Goal: Information Seeking & Learning: Find specific page/section

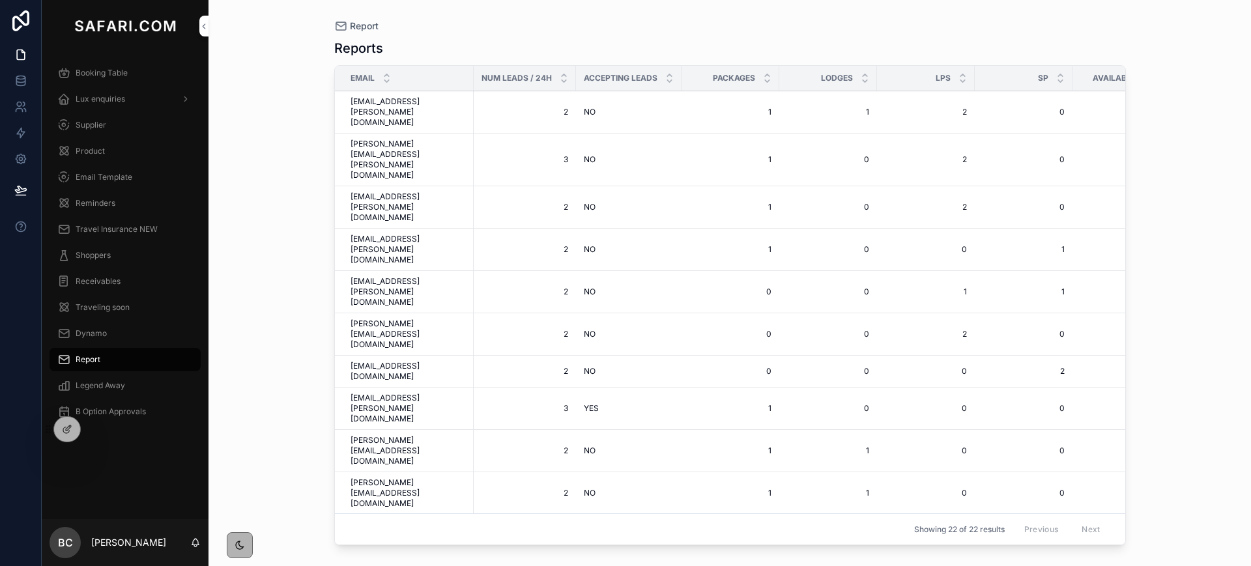
click at [119, 101] on span "Lux enquiries" at bounding box center [101, 99] width 50 height 10
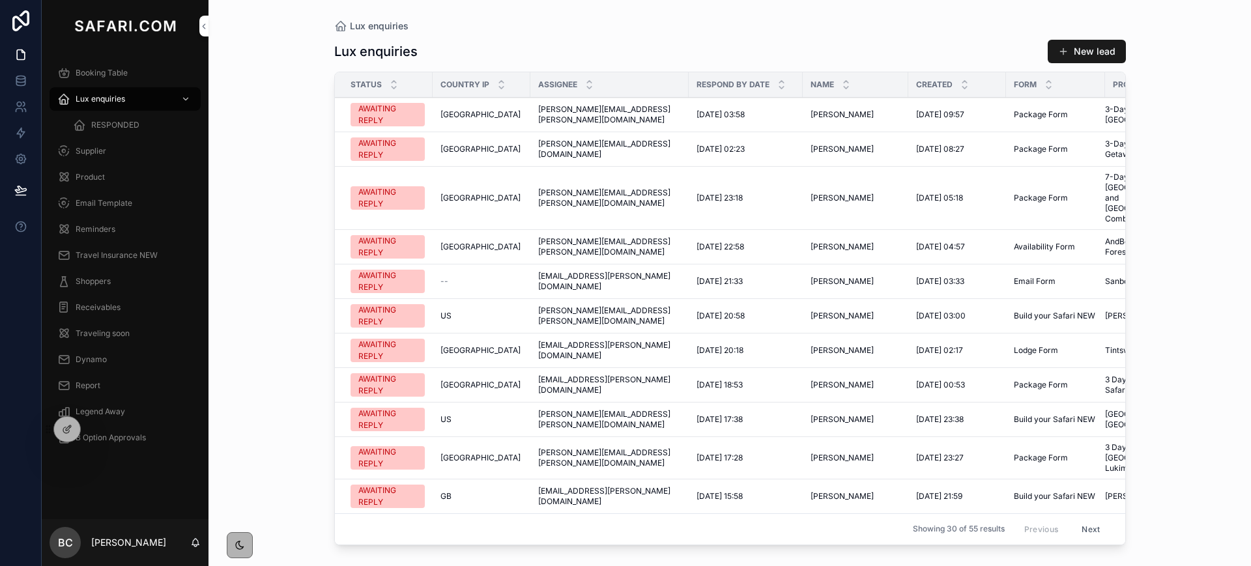
click at [99, 383] on span "Report" at bounding box center [88, 385] width 25 height 10
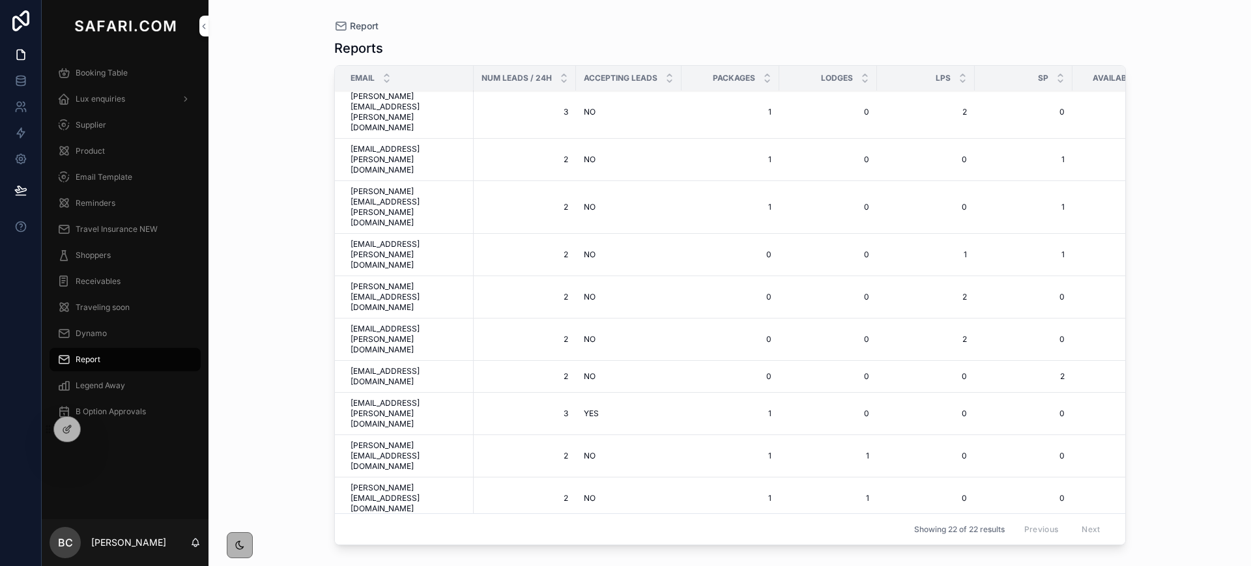
scroll to position [74, 0]
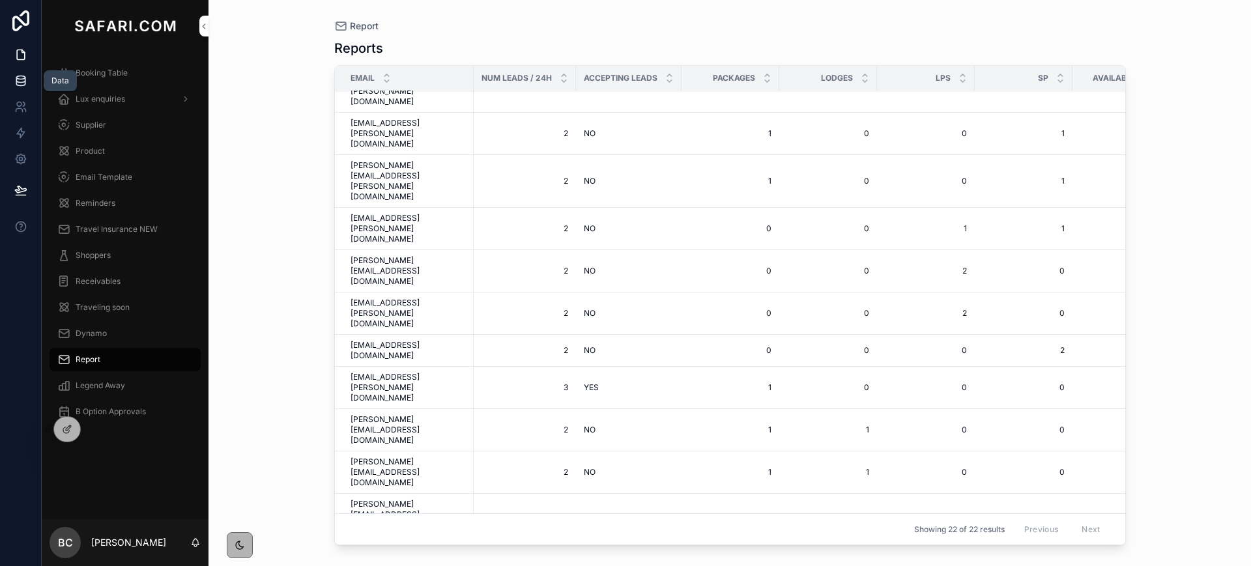
click at [28, 83] on link at bounding box center [20, 81] width 41 height 26
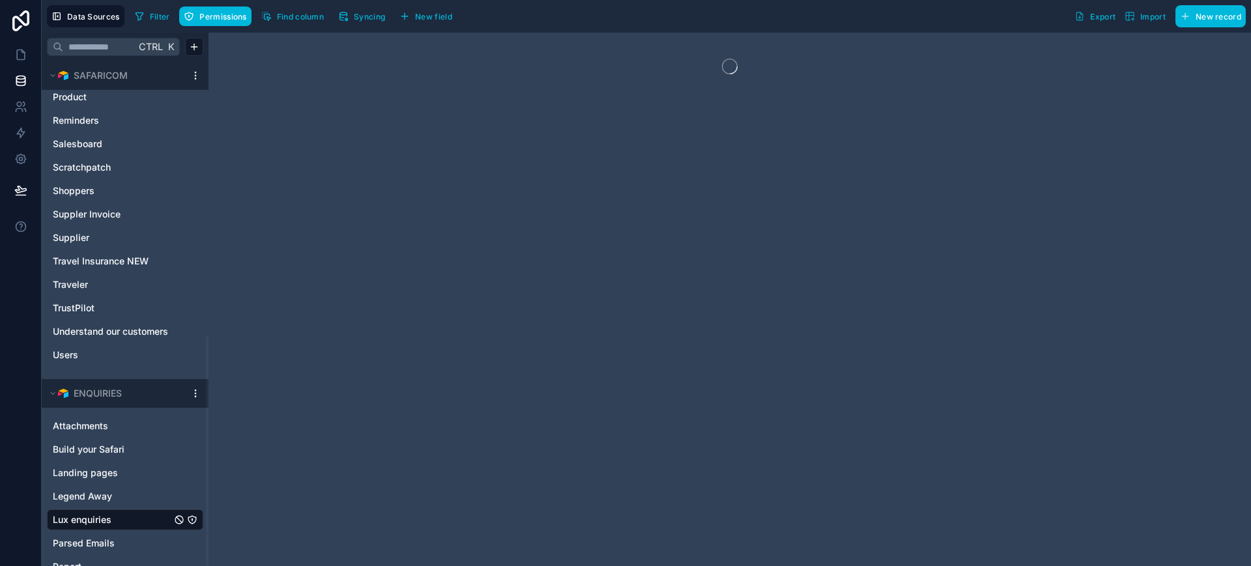
scroll to position [603, 0]
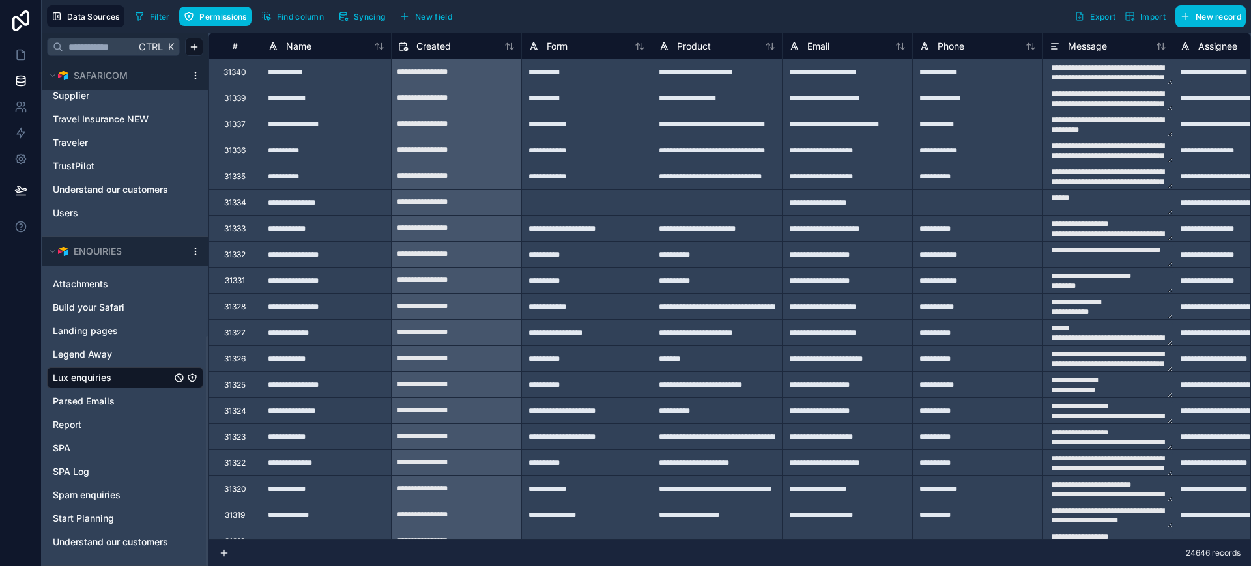
click at [156, 12] on span "Filter" at bounding box center [160, 17] width 20 height 10
type textarea "**********"
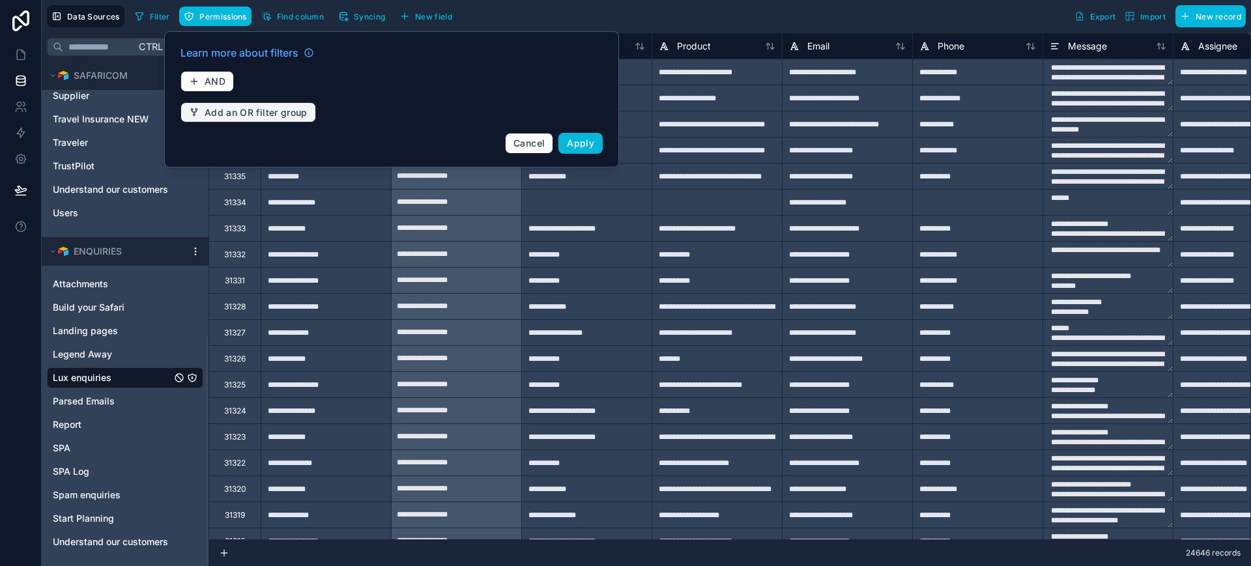
click at [255, 112] on span "Add an OR filter group" at bounding box center [256, 113] width 103 height 12
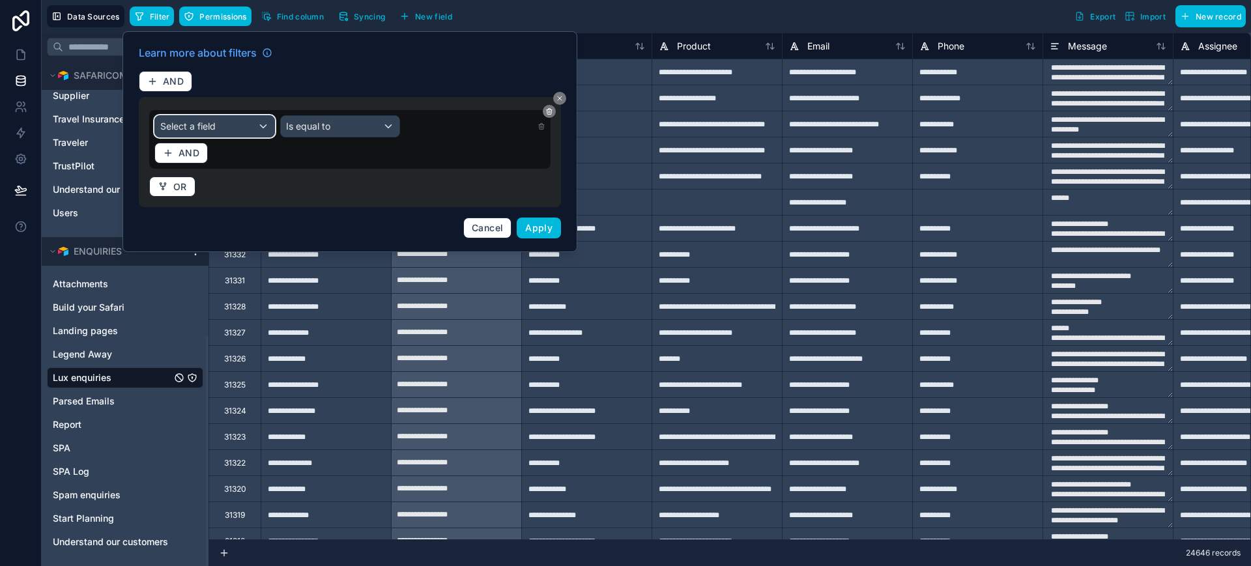
click at [227, 123] on div "Select a field" at bounding box center [214, 126] width 119 height 21
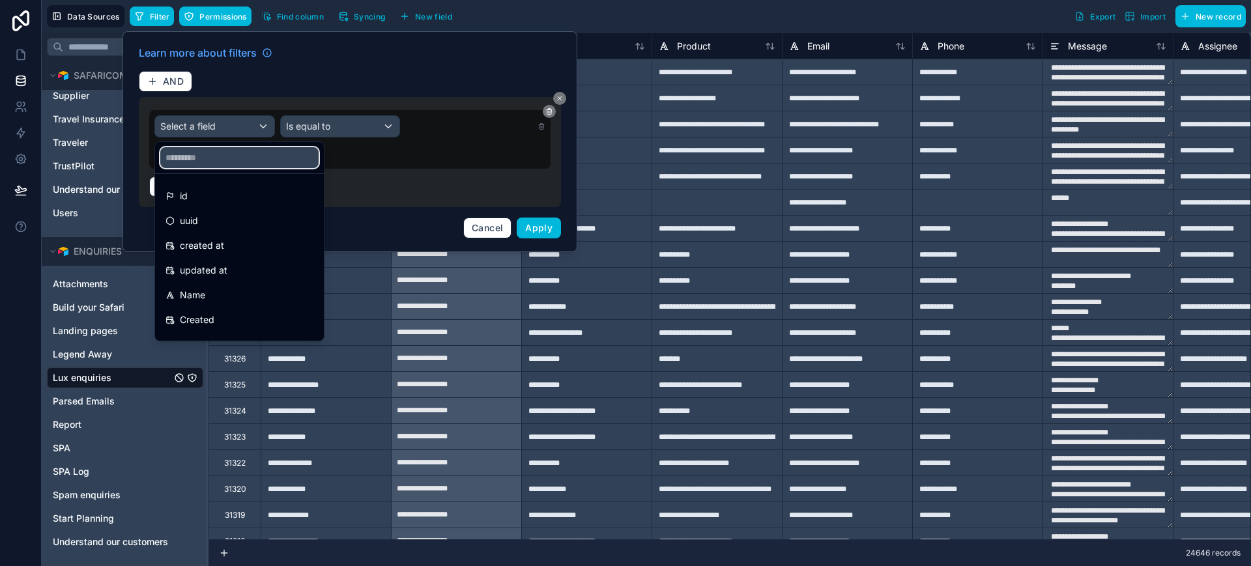
click at [205, 156] on input "text" at bounding box center [239, 157] width 158 height 21
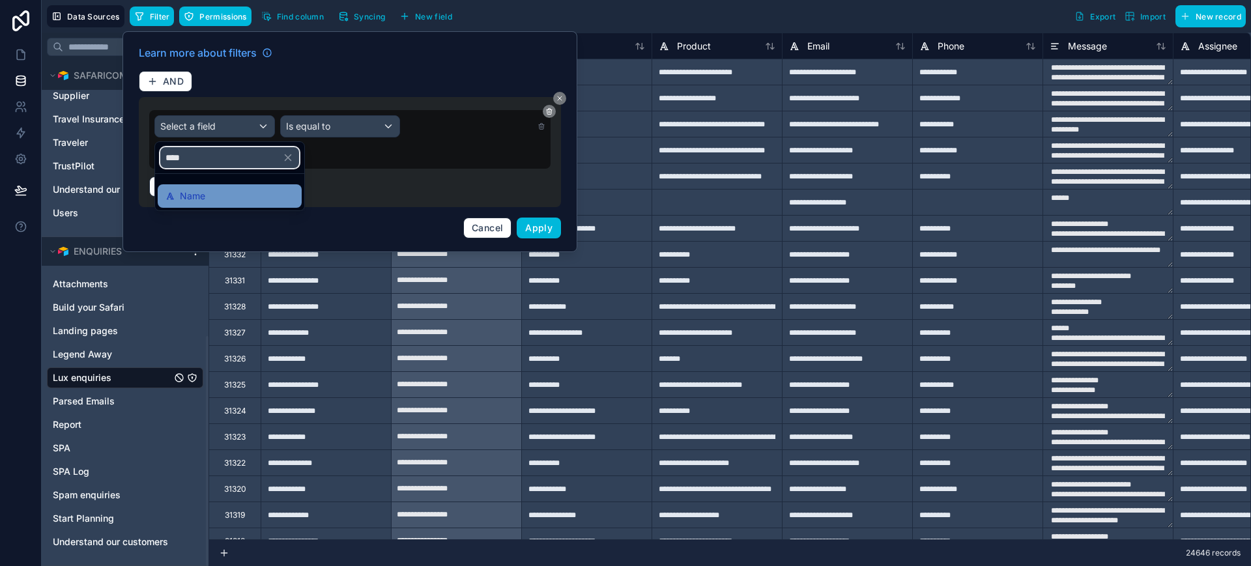
type input "****"
click at [203, 190] on span "Name" at bounding box center [192, 196] width 25 height 16
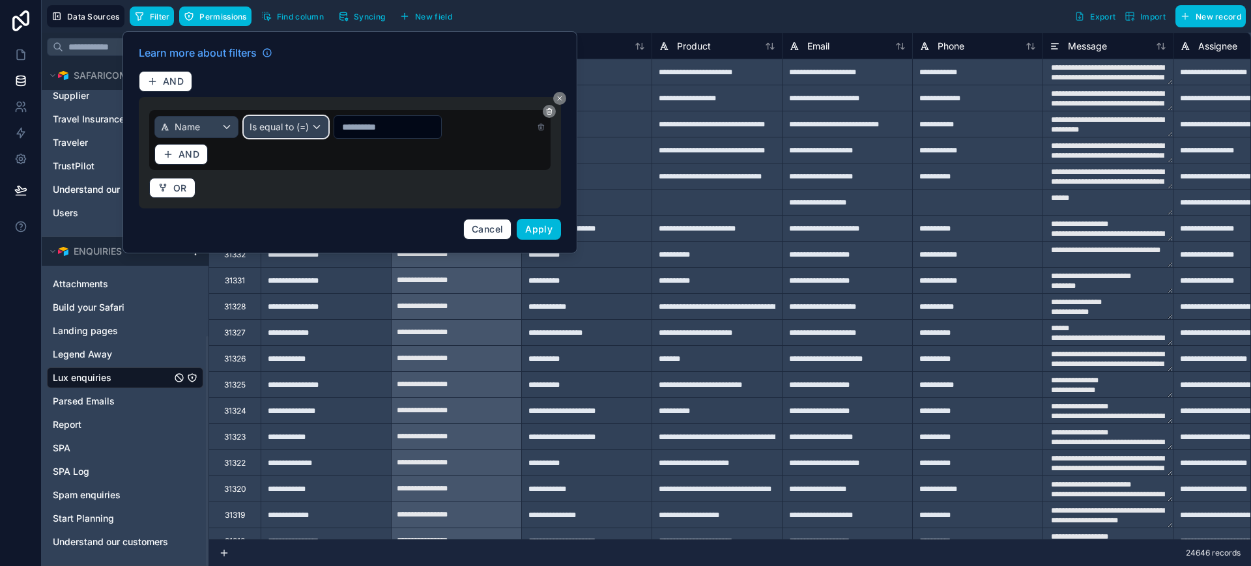
click at [277, 124] on span "Is equal to (=)" at bounding box center [279, 127] width 59 height 13
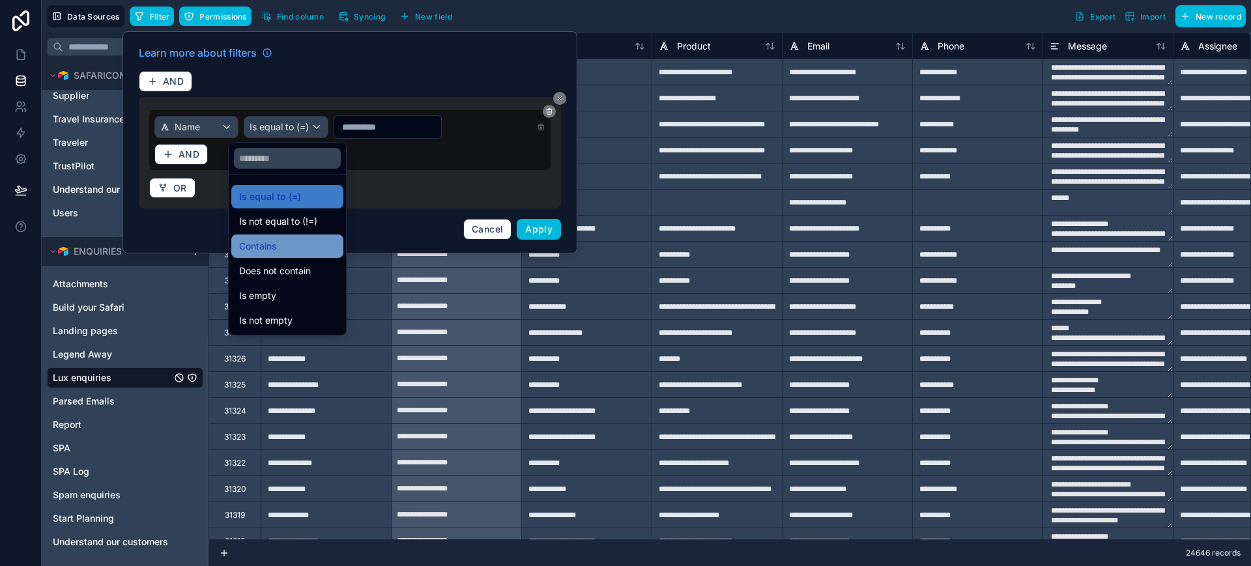
click at [263, 240] on span "Contains" at bounding box center [257, 246] width 37 height 16
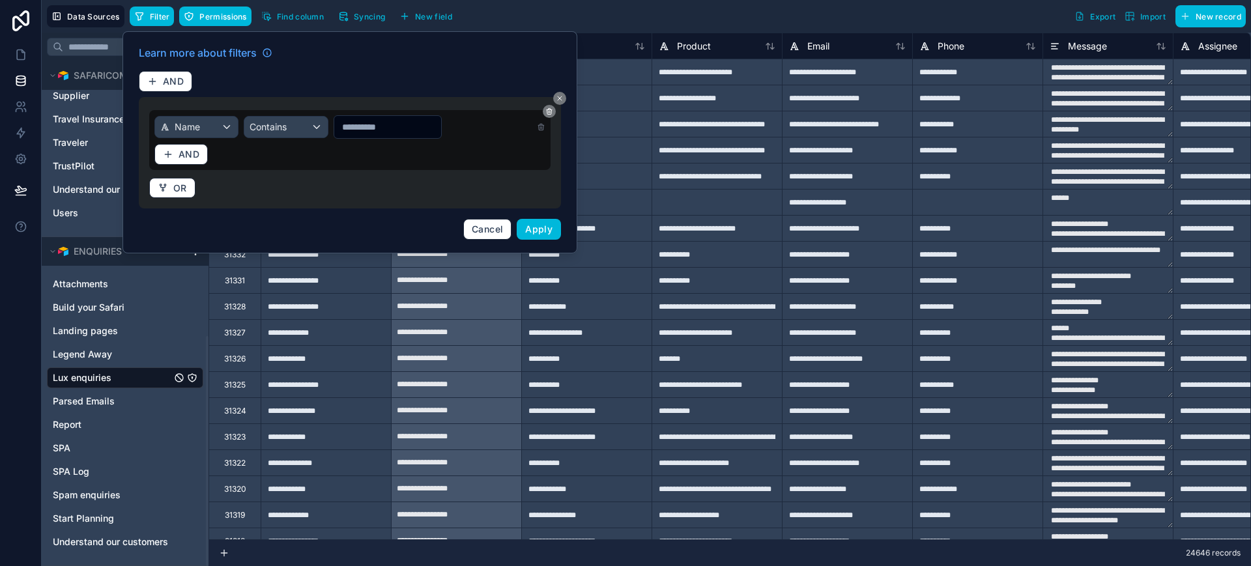
click at [362, 128] on input "text" at bounding box center [387, 127] width 107 height 18
type input "*****"
click at [547, 231] on span "Apply" at bounding box center [538, 228] width 27 height 11
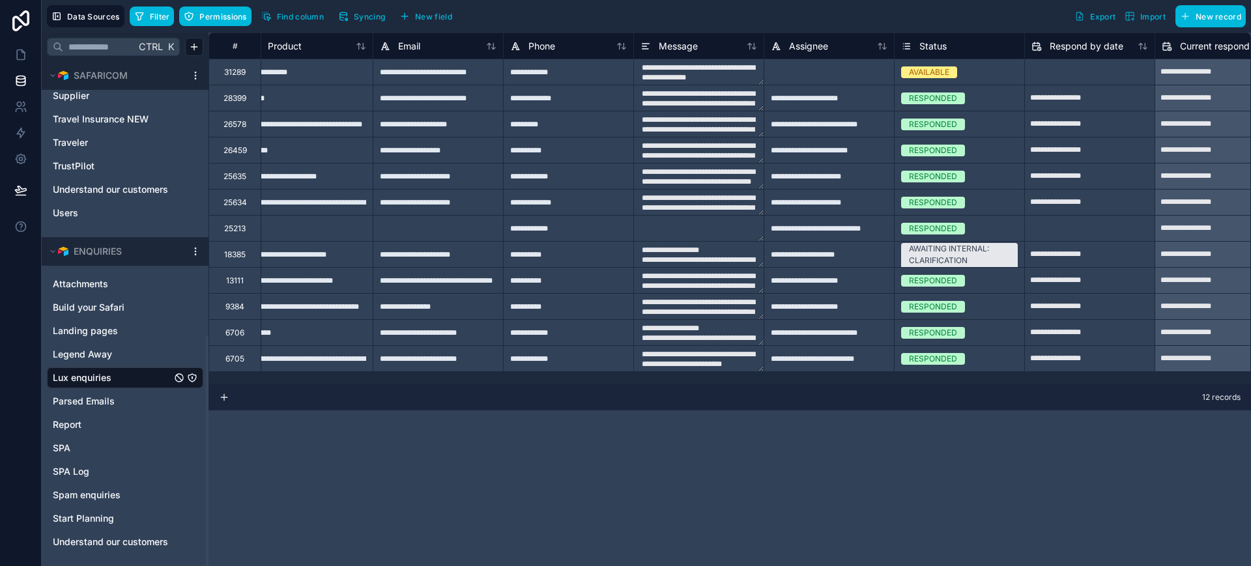
scroll to position [0, 420]
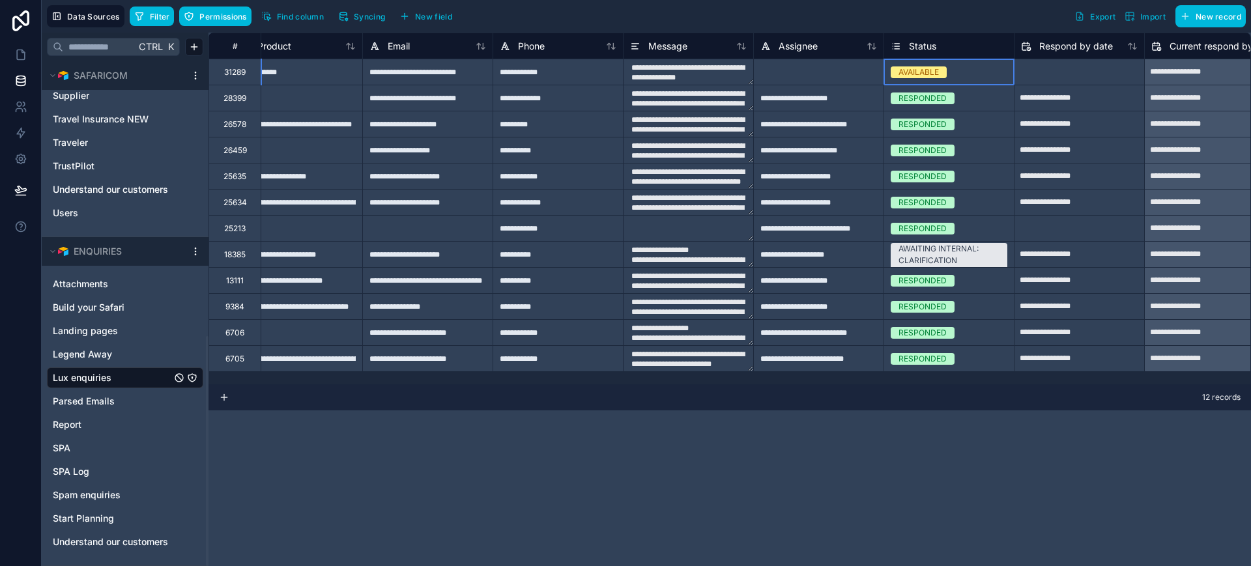
click at [925, 73] on div "AVAILABLE" at bounding box center [918, 72] width 40 height 12
click at [922, 72] on div "AVAILABLE" at bounding box center [918, 72] width 40 height 12
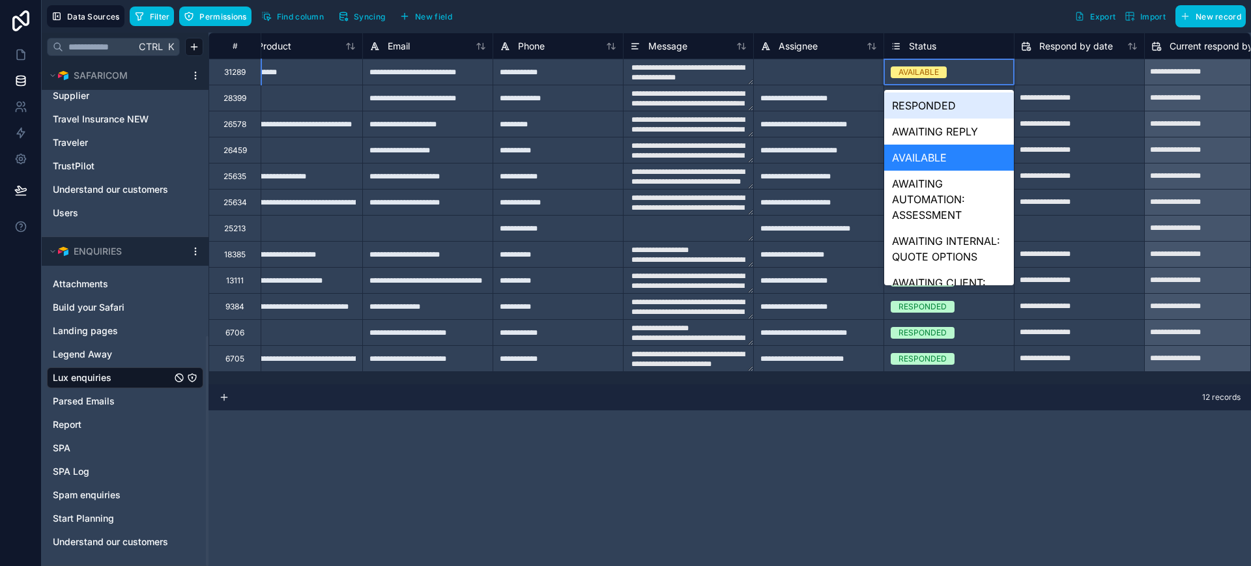
click at [922, 72] on div "AVAILABLE" at bounding box center [918, 72] width 40 height 12
click at [925, 131] on div "AWAITING REPLY" at bounding box center [949, 132] width 130 height 26
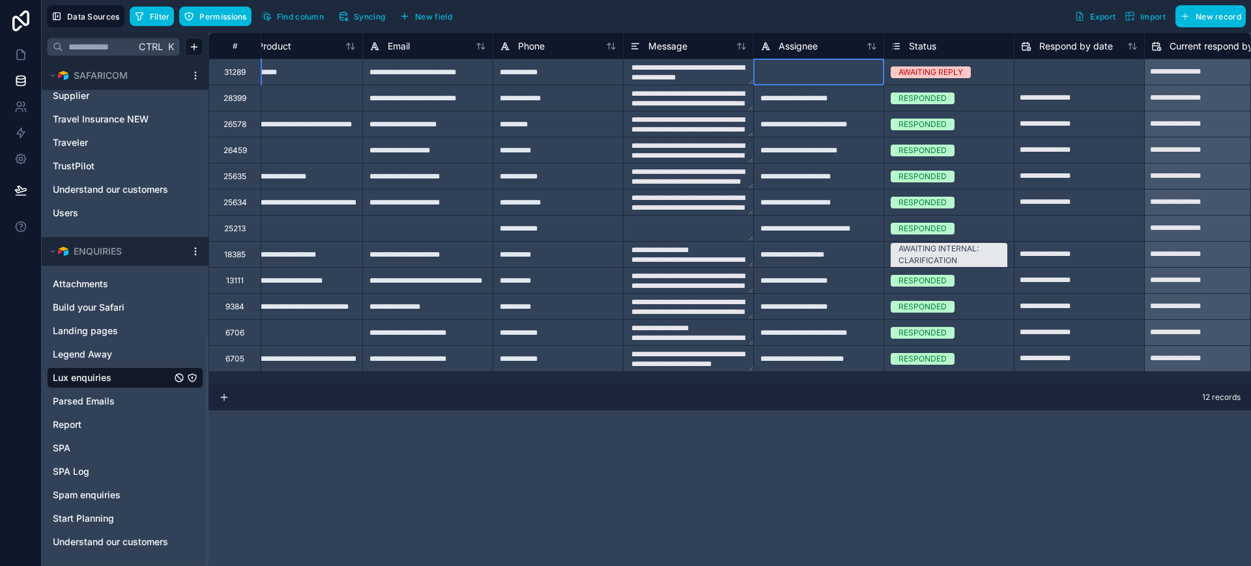
click at [801, 79] on div at bounding box center [818, 72] width 130 height 26
type input "**********"
click at [23, 49] on icon at bounding box center [20, 54] width 13 height 13
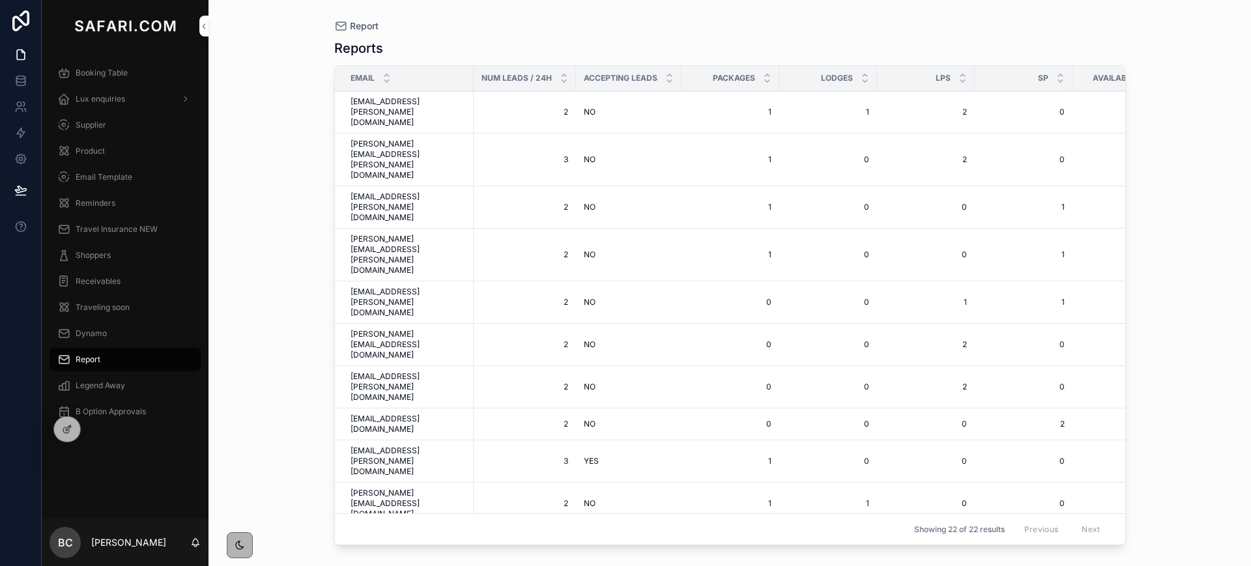
click at [96, 94] on span "Lux enquiries" at bounding box center [101, 99] width 50 height 10
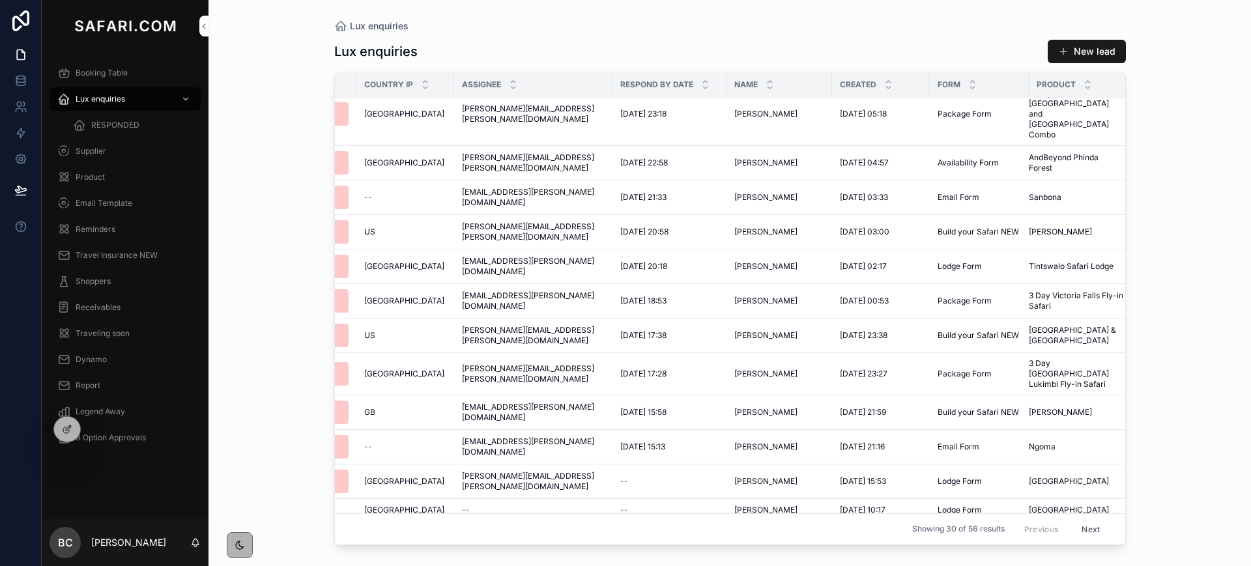
scroll to position [0, 76]
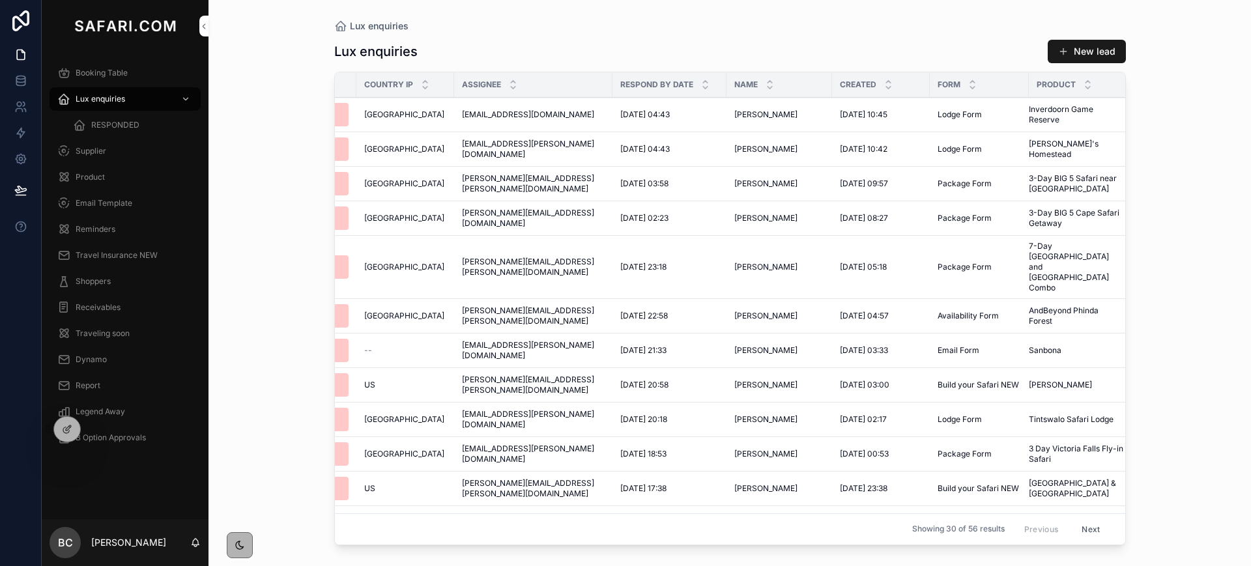
click at [120, 121] on span "RESPONDED" at bounding box center [115, 125] width 48 height 10
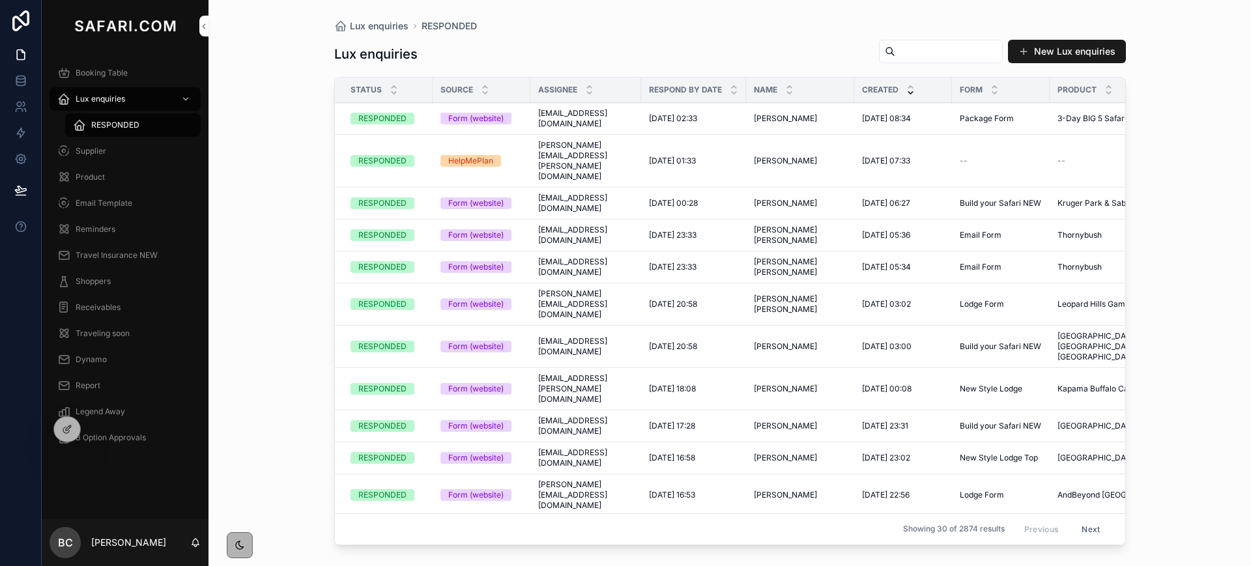
click at [942, 51] on input "scrollable content" at bounding box center [948, 51] width 107 height 18
paste input "**********"
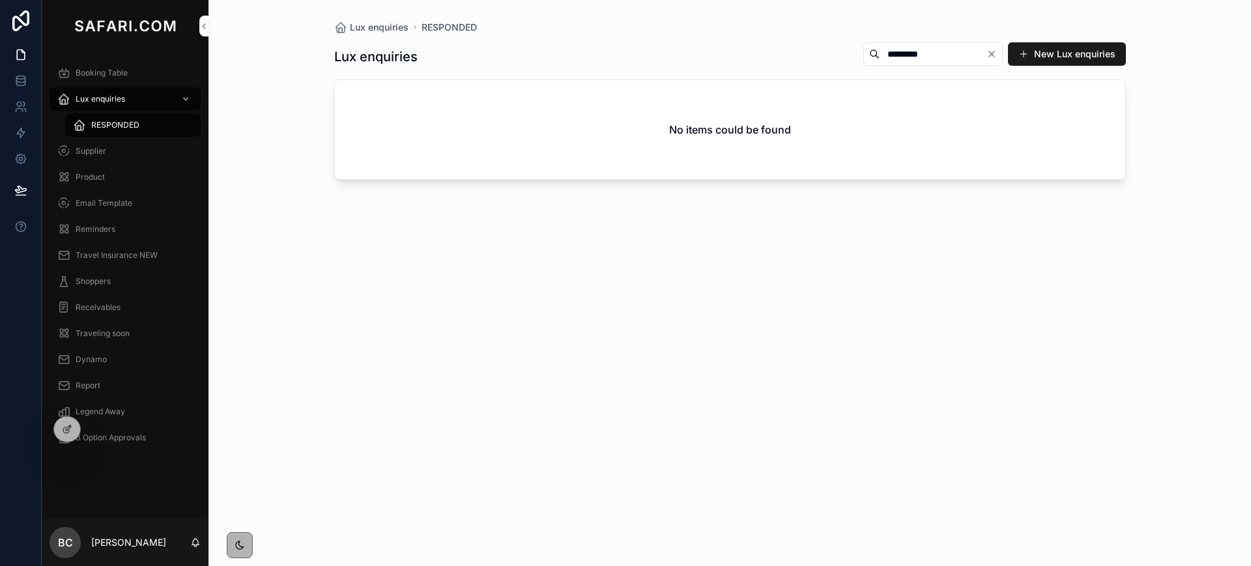
type input "*********"
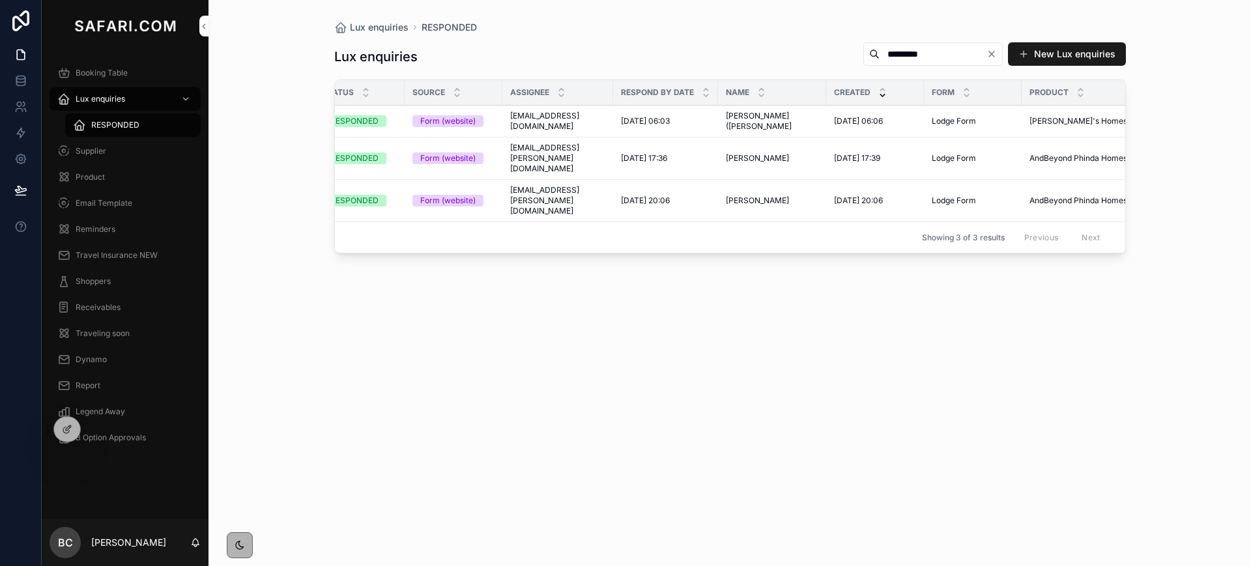
scroll to position [0, 29]
click at [108, 102] on span "Lux enquiries" at bounding box center [101, 99] width 50 height 10
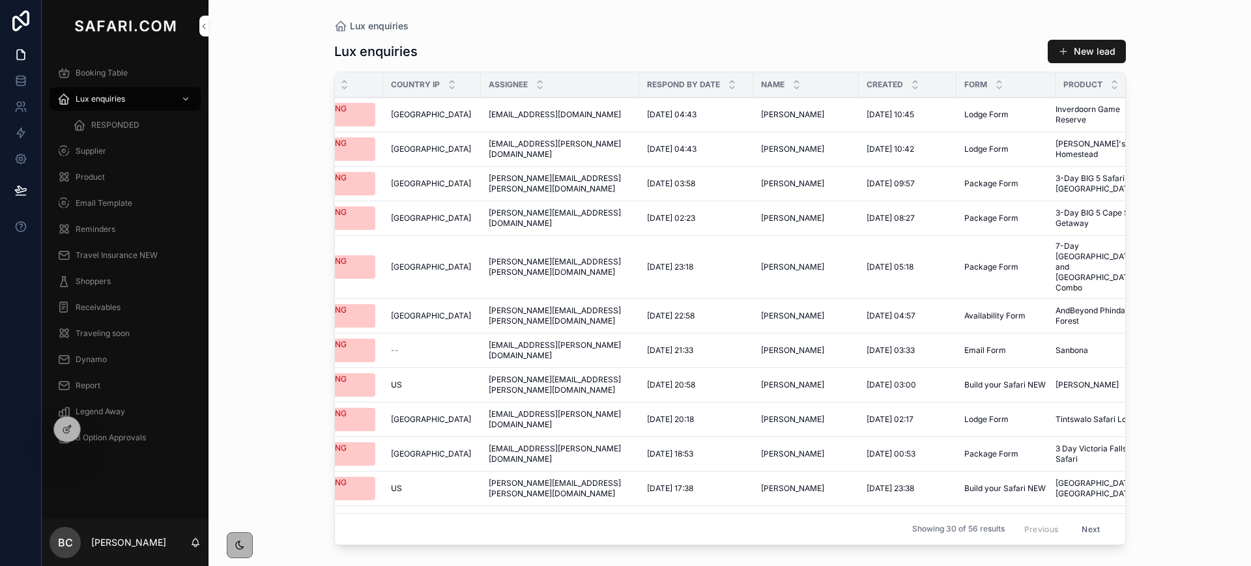
scroll to position [0, 55]
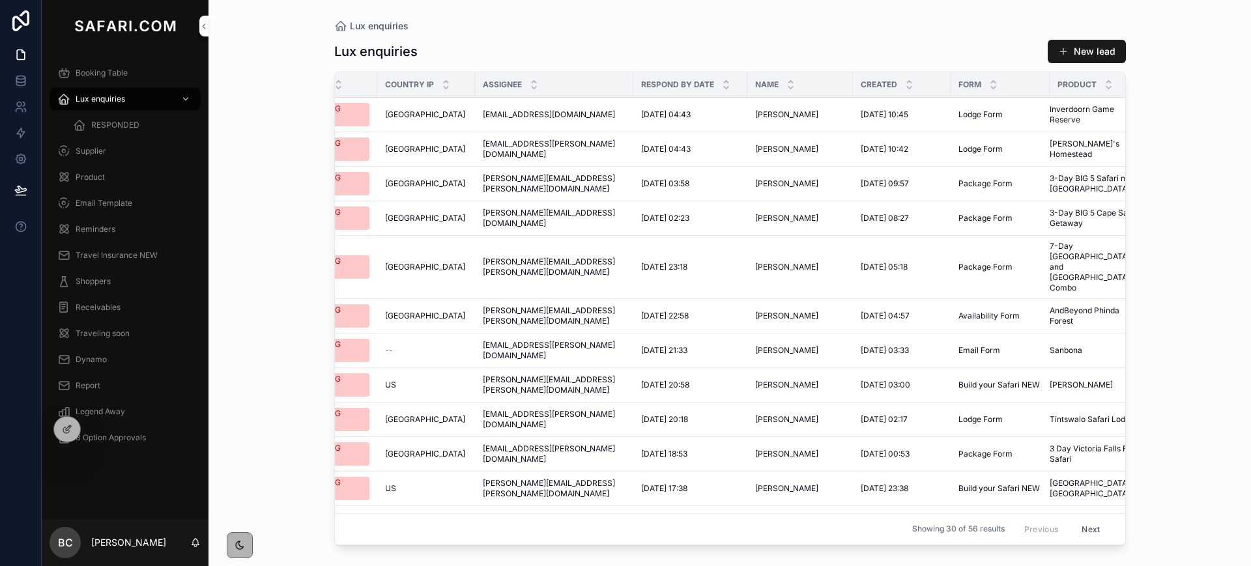
click at [548, 148] on span "[EMAIL_ADDRESS][PERSON_NAME][DOMAIN_NAME]" at bounding box center [554, 149] width 143 height 21
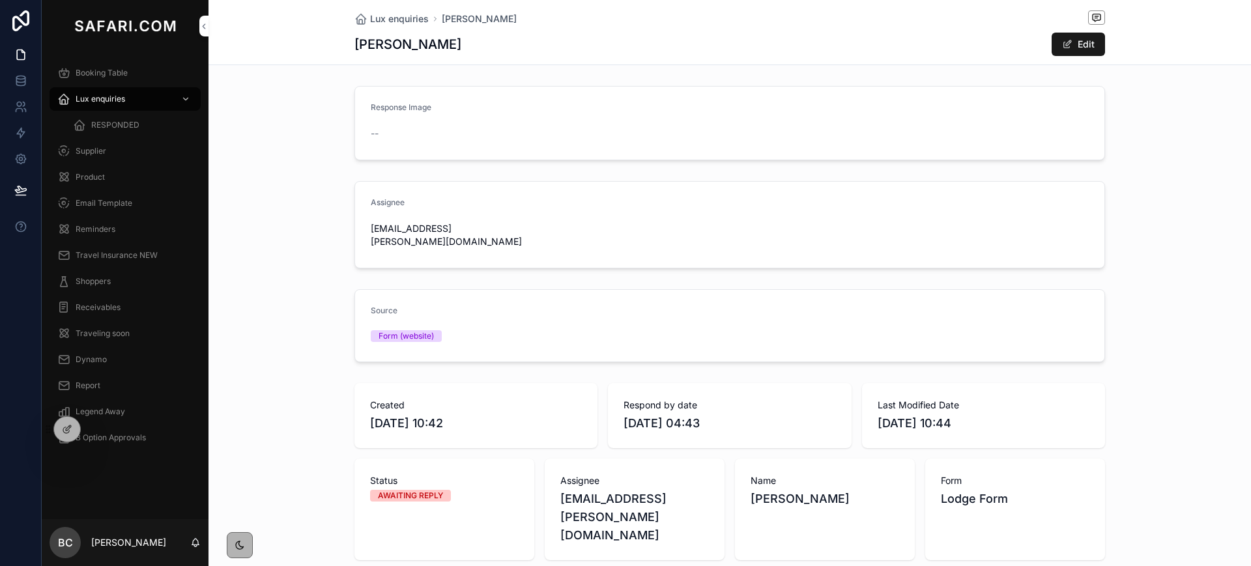
click at [364, 48] on h1 "Rachel Evans" at bounding box center [407, 44] width 107 height 18
copy h1 "Rachel Evans"
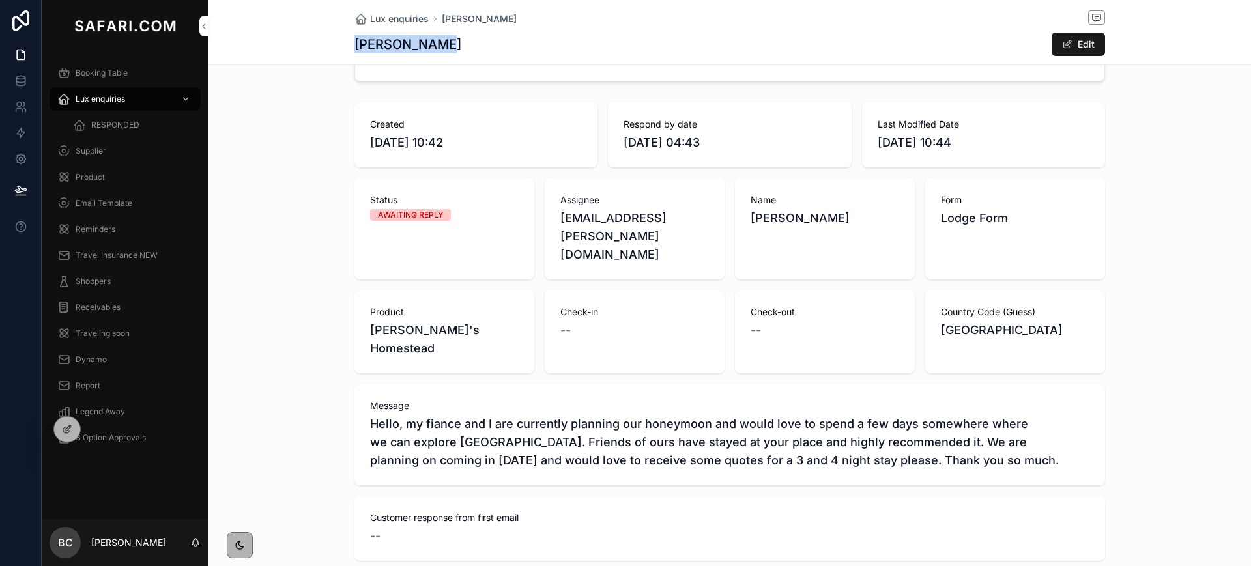
scroll to position [341, 0]
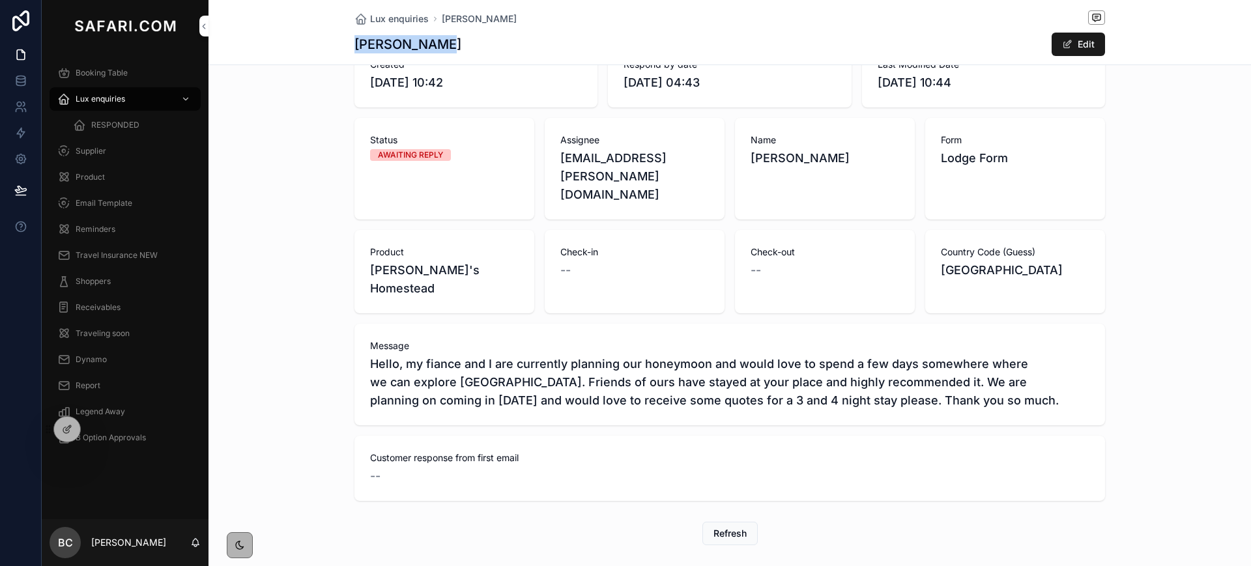
click at [108, 101] on span "Lux enquiries" at bounding box center [101, 99] width 50 height 10
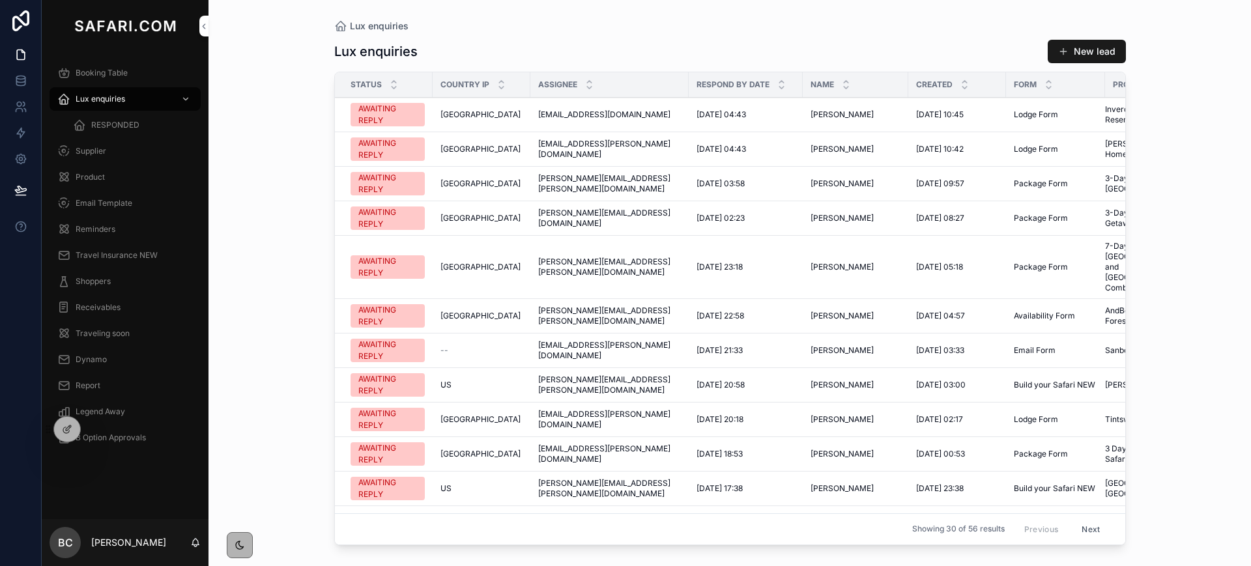
click at [105, 386] on div "Report" at bounding box center [125, 385] width 136 height 21
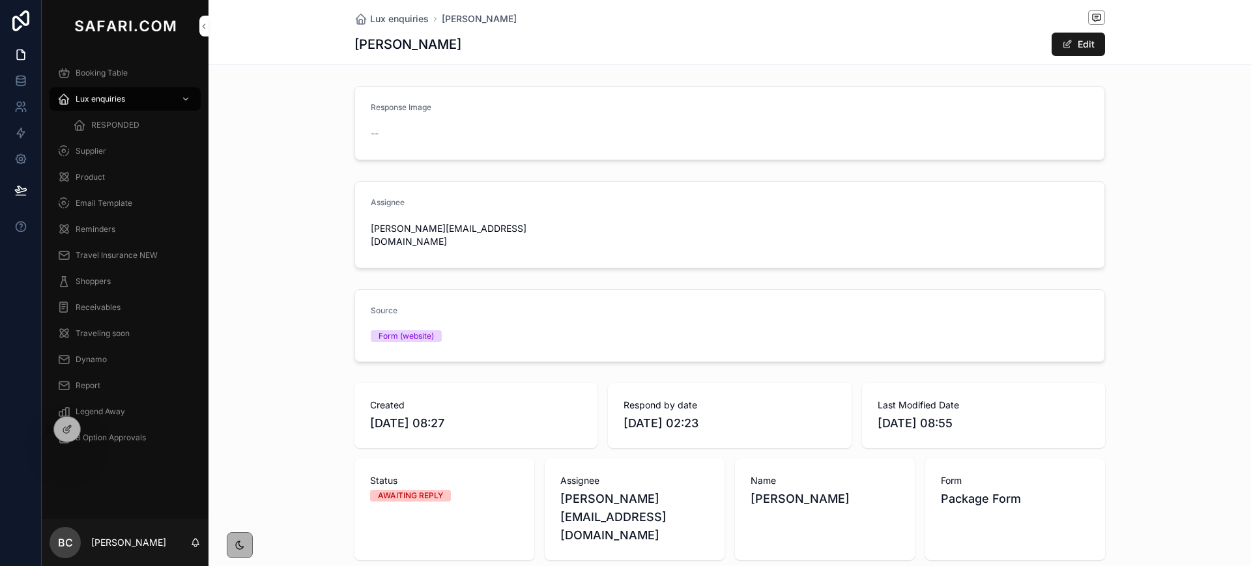
click at [95, 124] on span "RESPONDED" at bounding box center [115, 125] width 48 height 10
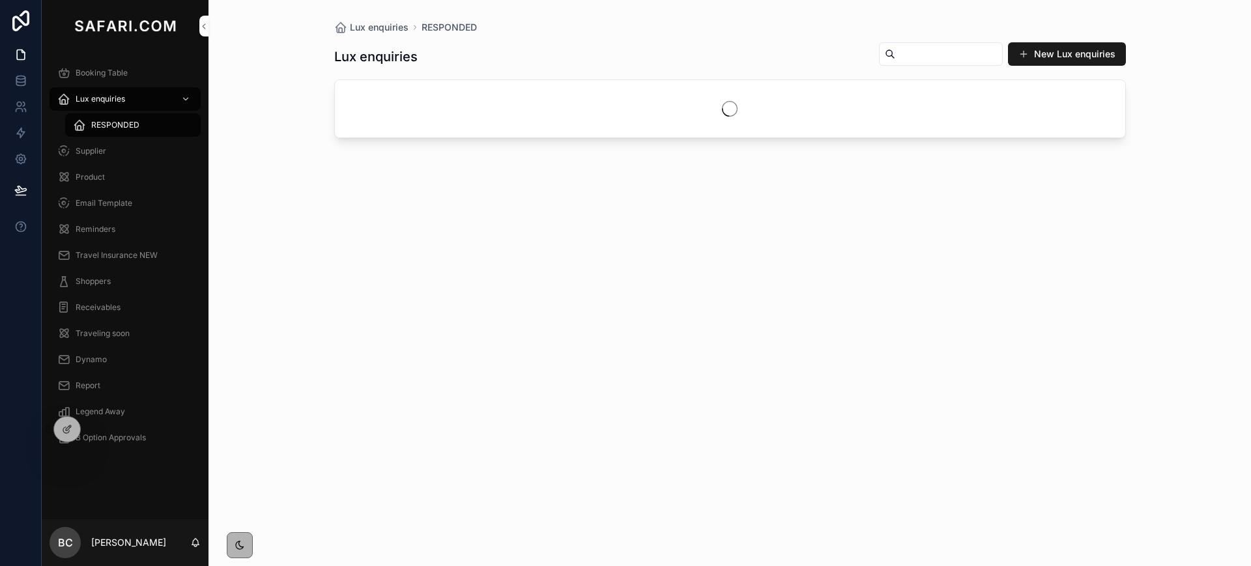
click at [902, 50] on input "scrollable content" at bounding box center [948, 54] width 107 height 18
paste input "**********"
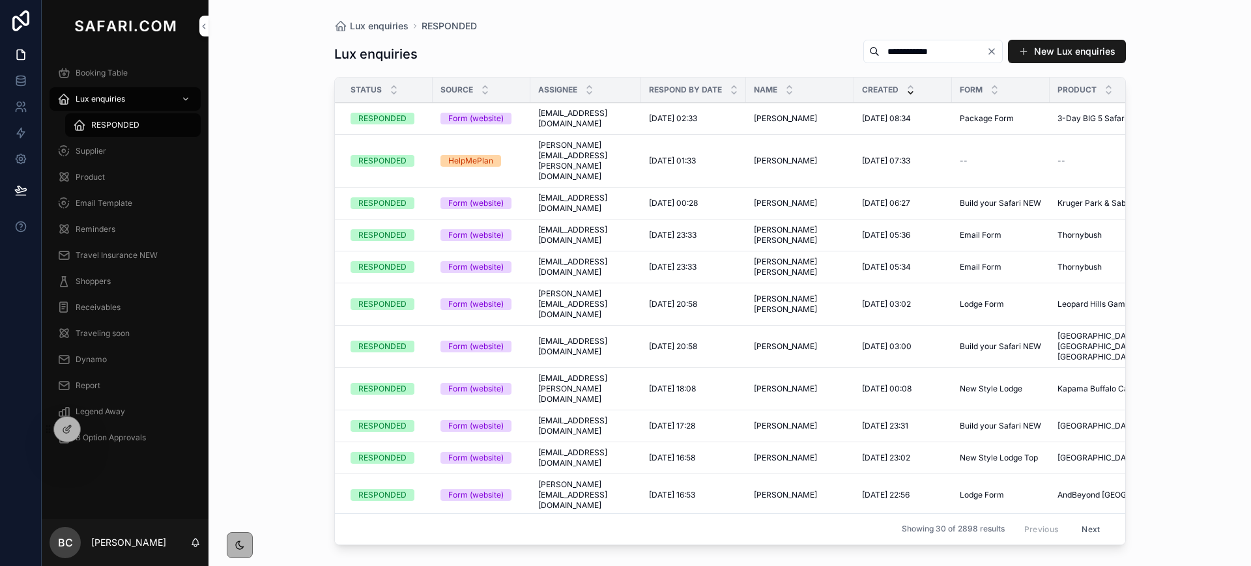
type input "**********"
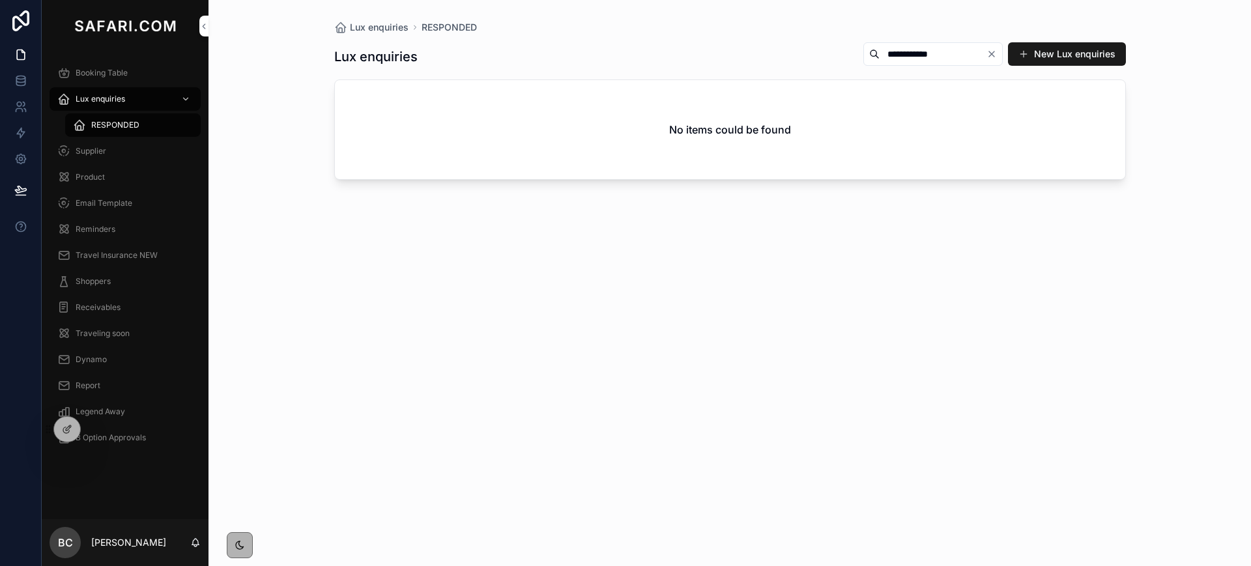
click at [83, 383] on span "Report" at bounding box center [88, 385] width 25 height 10
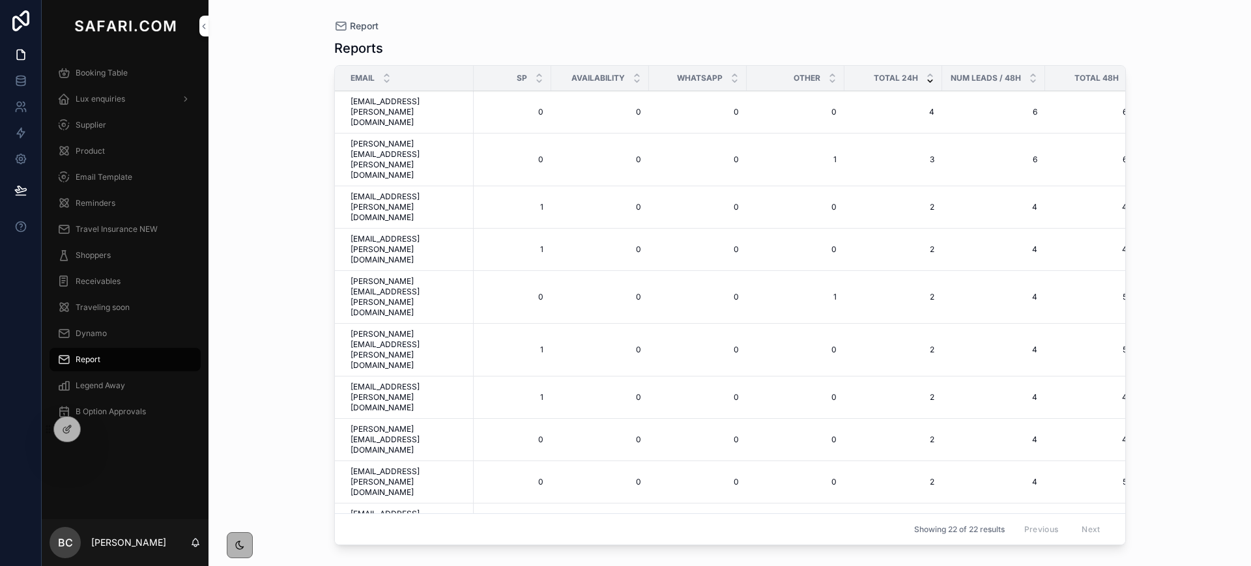
scroll to position [0, 550]
